Goal: Transaction & Acquisition: Book appointment/travel/reservation

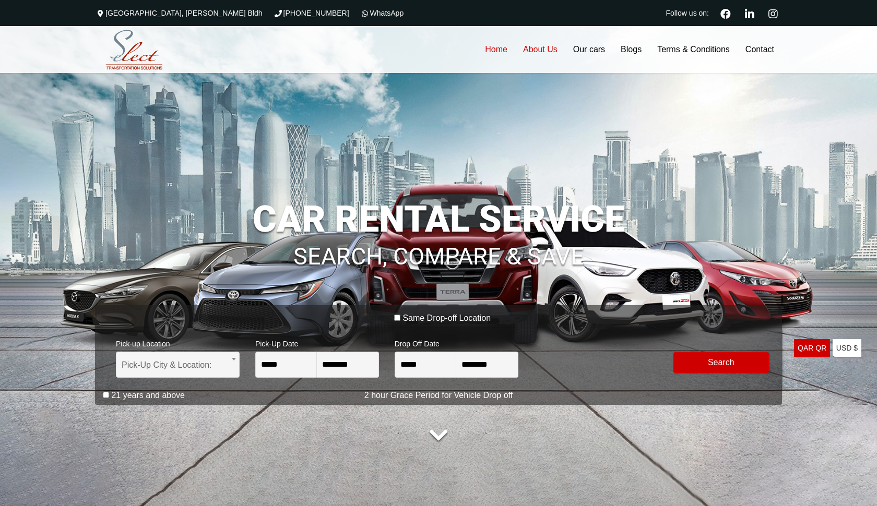
click at [541, 46] on link "About Us" at bounding box center [540, 49] width 50 height 47
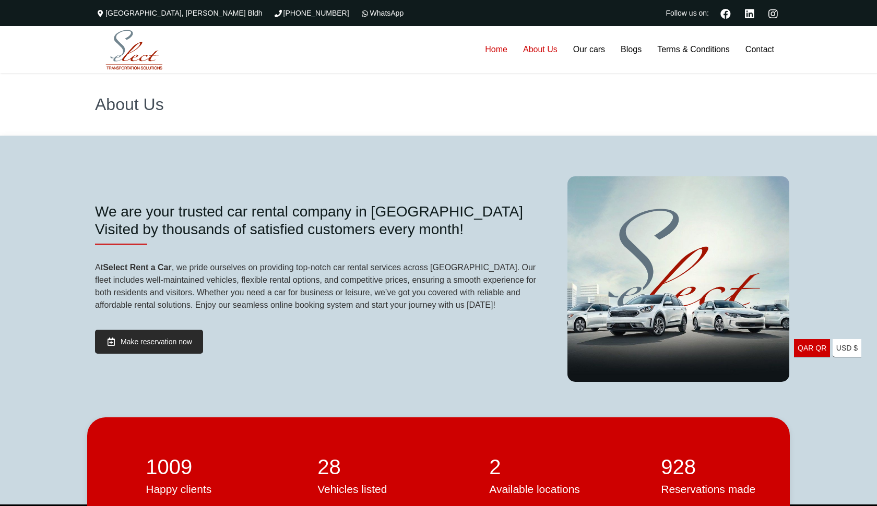
click at [488, 51] on link "Home" at bounding box center [496, 49] width 38 height 47
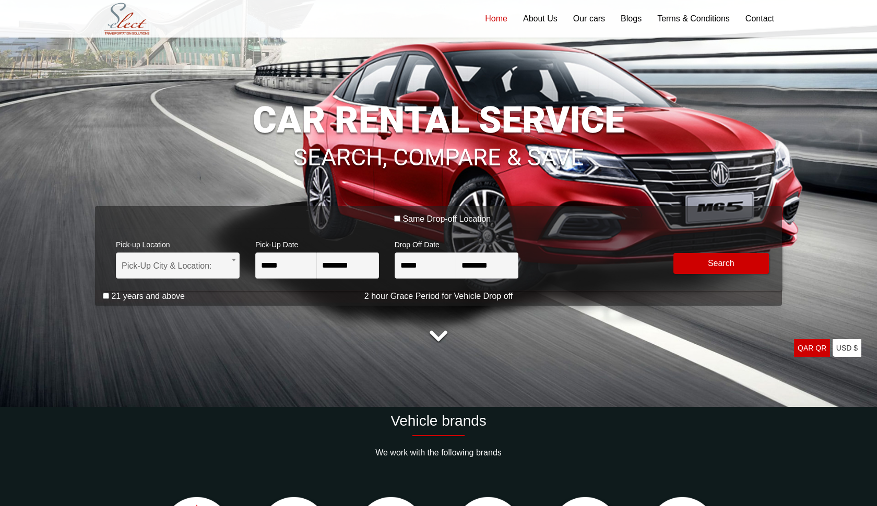
scroll to position [101, 0]
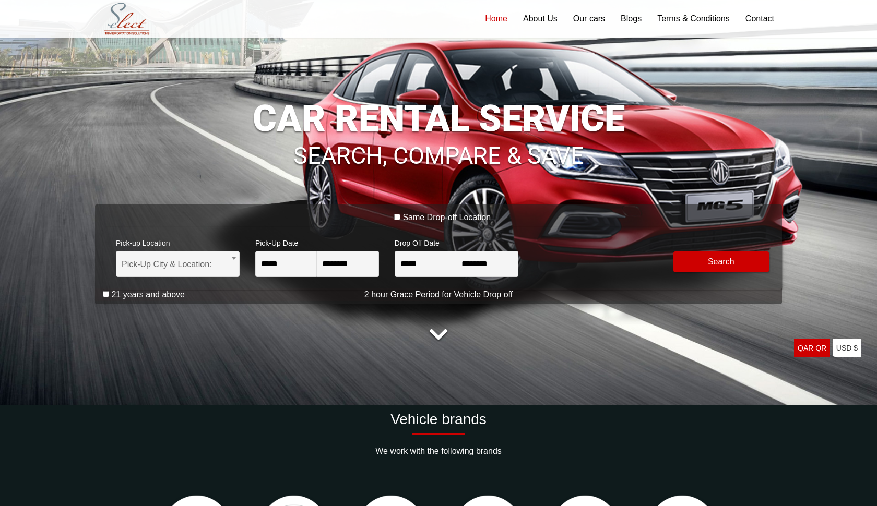
click at [693, 261] on button "Modify Search" at bounding box center [722, 262] width 96 height 21
click at [212, 255] on span "Pick-Up City & Location:" at bounding box center [178, 265] width 112 height 26
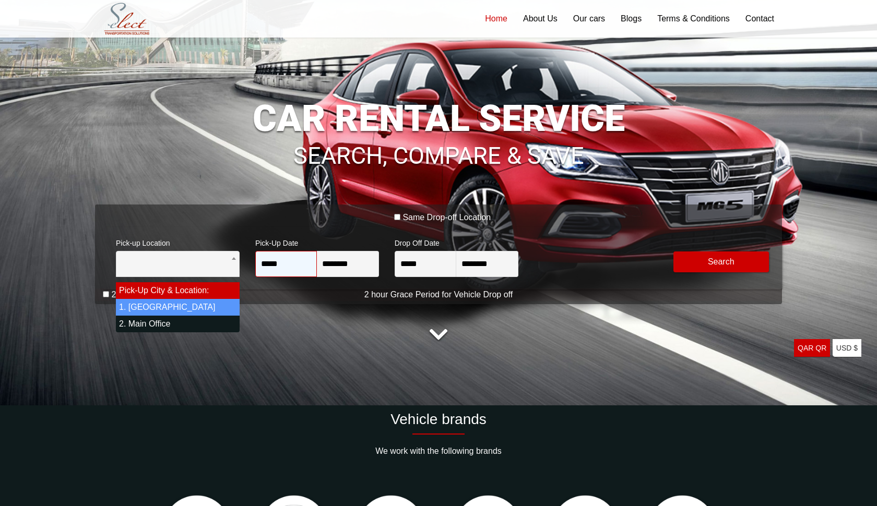
select select "*"
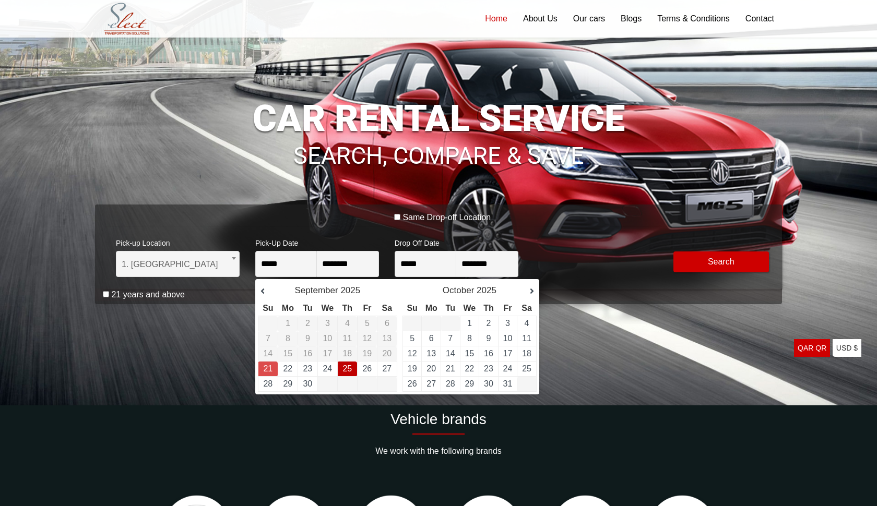
click at [356, 371] on td "25" at bounding box center [347, 369] width 20 height 15
type input "**********"
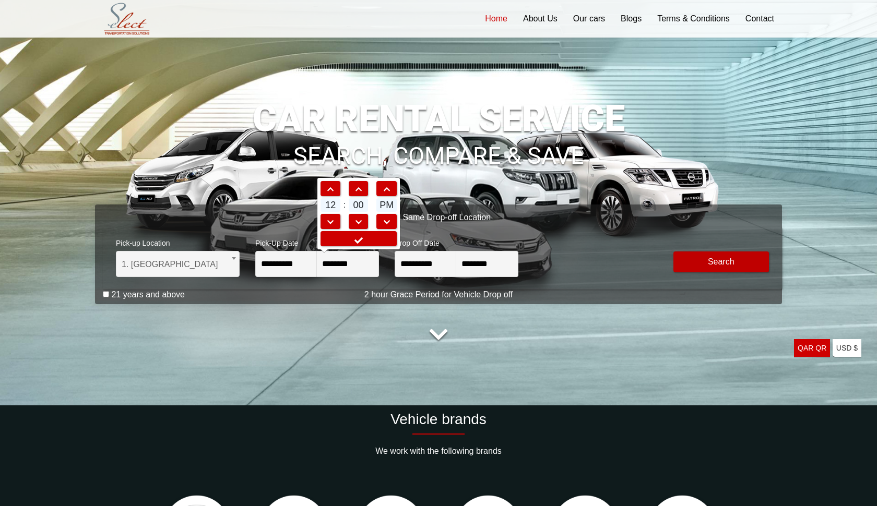
click at [728, 258] on button "Modify Search" at bounding box center [722, 262] width 96 height 21
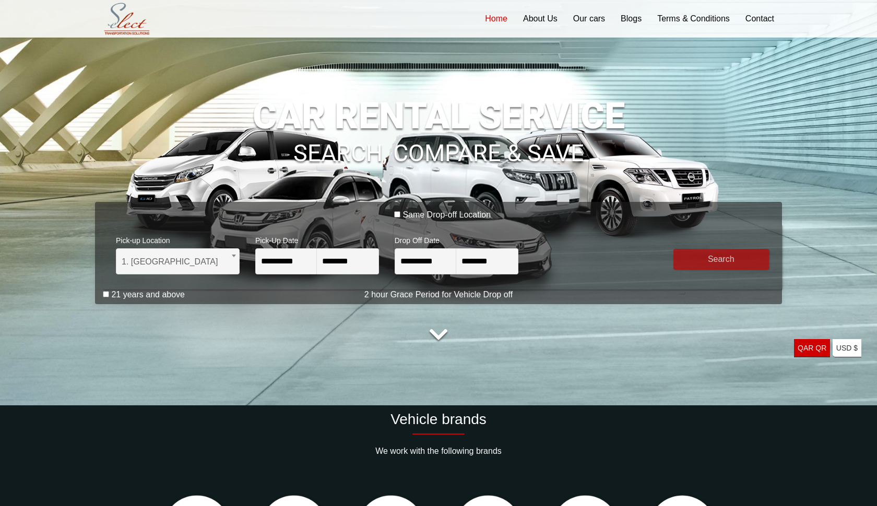
click at [719, 264] on button "submit" at bounding box center [722, 259] width 96 height 21
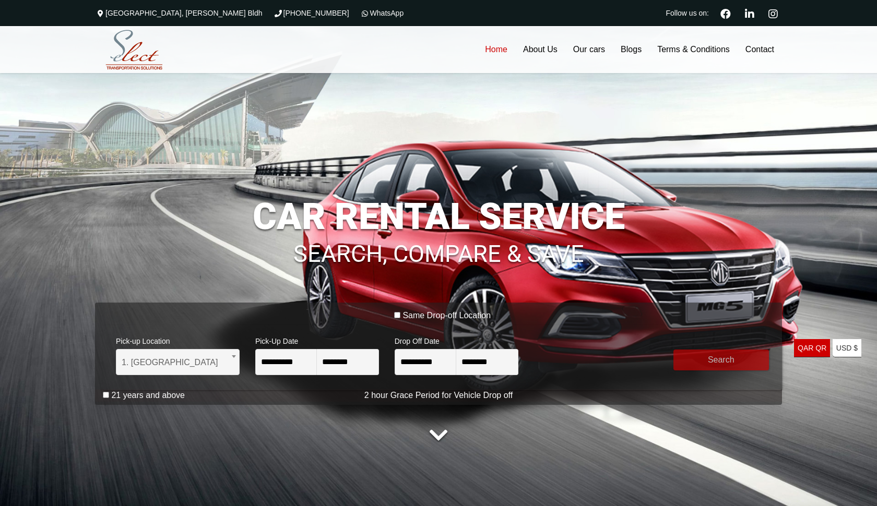
scroll to position [0, 0]
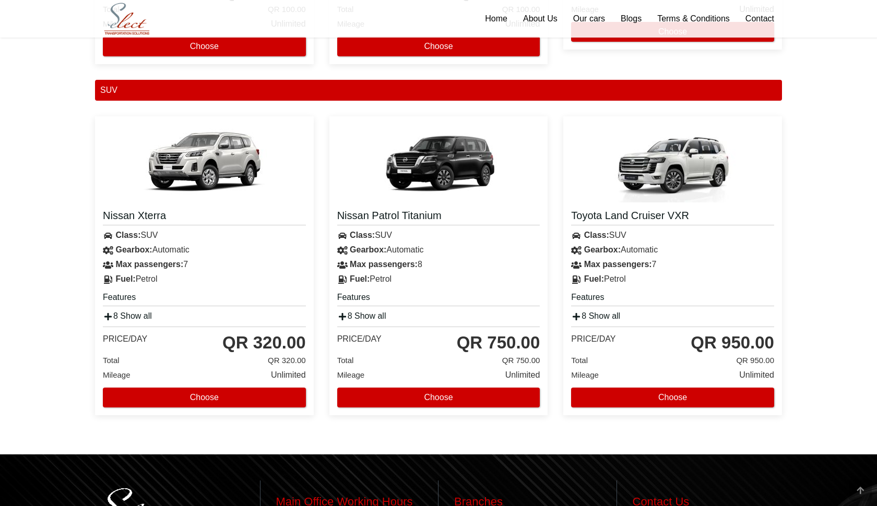
scroll to position [1352, 0]
